Goal: Find specific page/section: Find specific page/section

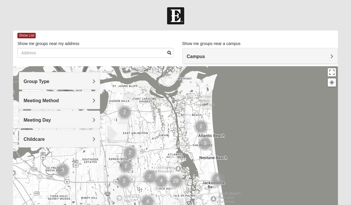
click at [55, 104] on div "Meeting Method" at bounding box center [59, 99] width 81 height 17
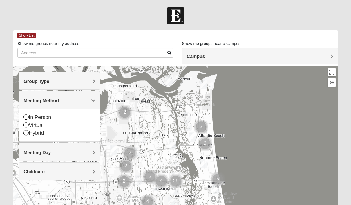
click at [55, 104] on div "Meeting Method" at bounding box center [59, 99] width 81 height 17
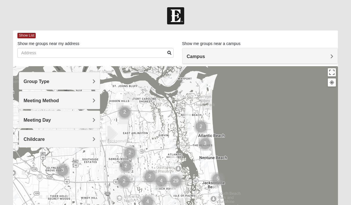
click at [60, 85] on div "Group Type" at bounding box center [59, 80] width 81 height 17
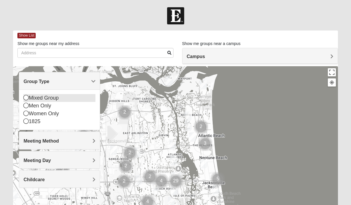
click at [26, 98] on icon at bounding box center [26, 97] width 5 height 5
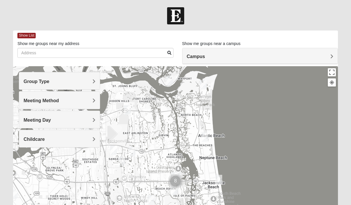
click at [50, 121] on span "Meeting Day" at bounding box center [37, 120] width 27 height 5
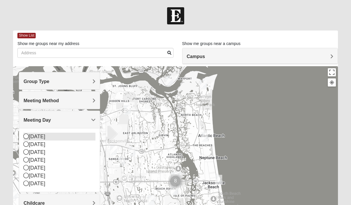
click at [27, 136] on icon at bounding box center [26, 136] width 5 height 5
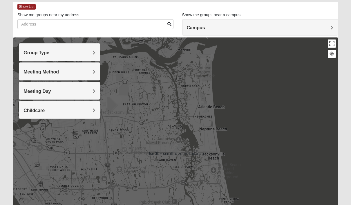
scroll to position [45, 0]
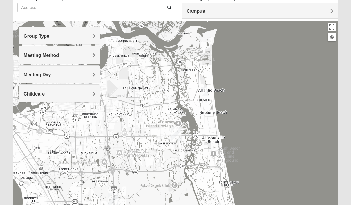
click at [207, 92] on img "Mixed Dennis 32233" at bounding box center [205, 91] width 12 height 14
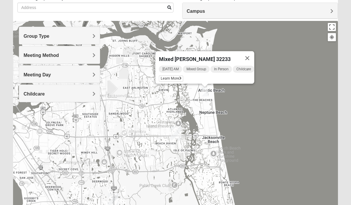
click at [56, 38] on h4 "Group Type" at bounding box center [60, 36] width 72 height 6
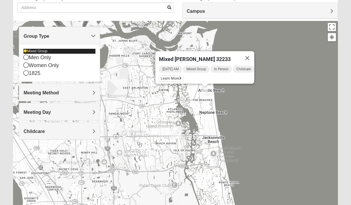
click at [25, 51] on icon at bounding box center [25, 50] width 3 height 3
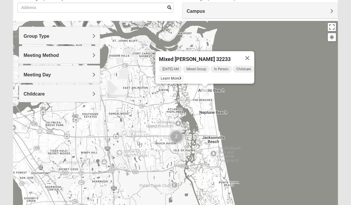
click at [36, 60] on div "Meeting Method" at bounding box center [59, 54] width 81 height 17
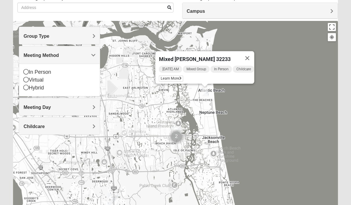
click at [36, 60] on div "Meeting Method" at bounding box center [59, 54] width 81 height 17
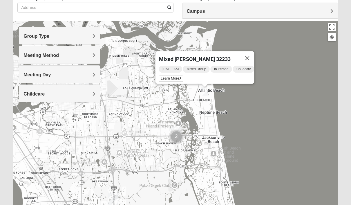
click at [35, 74] on span "Meeting Day" at bounding box center [37, 74] width 27 height 5
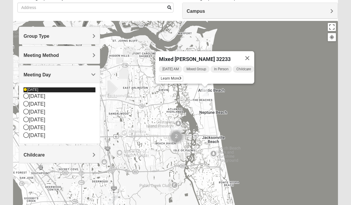
click at [25, 89] on icon at bounding box center [25, 89] width 3 height 3
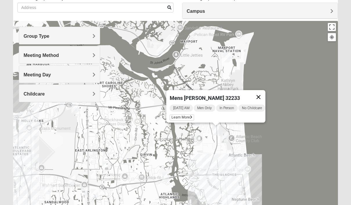
click at [262, 96] on button "Close" at bounding box center [259, 97] width 14 height 14
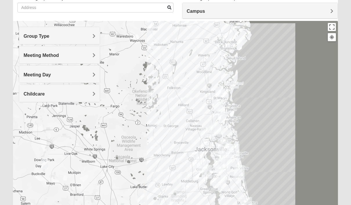
click at [319, 15] on div "Campus" at bounding box center [260, 11] width 155 height 16
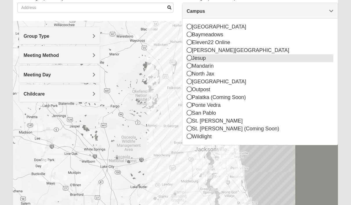
click at [195, 62] on div "Jesup" at bounding box center [260, 58] width 147 height 8
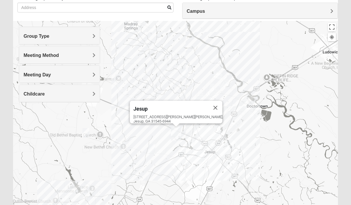
click at [185, 117] on div "[STREET_ADDRESS][PERSON_NAME][PERSON_NAME]" at bounding box center [178, 119] width 89 height 9
click at [209, 104] on button "Close" at bounding box center [216, 108] width 14 height 14
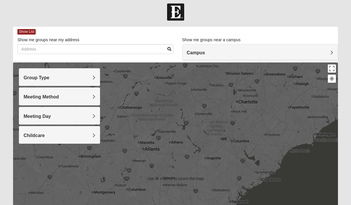
scroll to position [0, 0]
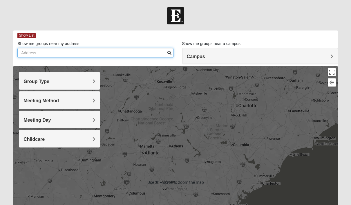
click at [155, 51] on input "Show me groups near my address" at bounding box center [95, 53] width 156 height 10
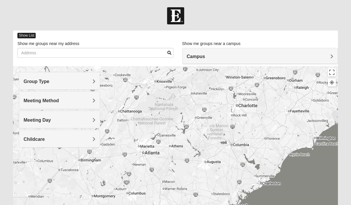
click at [33, 34] on span "Show List" at bounding box center [26, 36] width 18 height 6
